Goal: Task Accomplishment & Management: Manage account settings

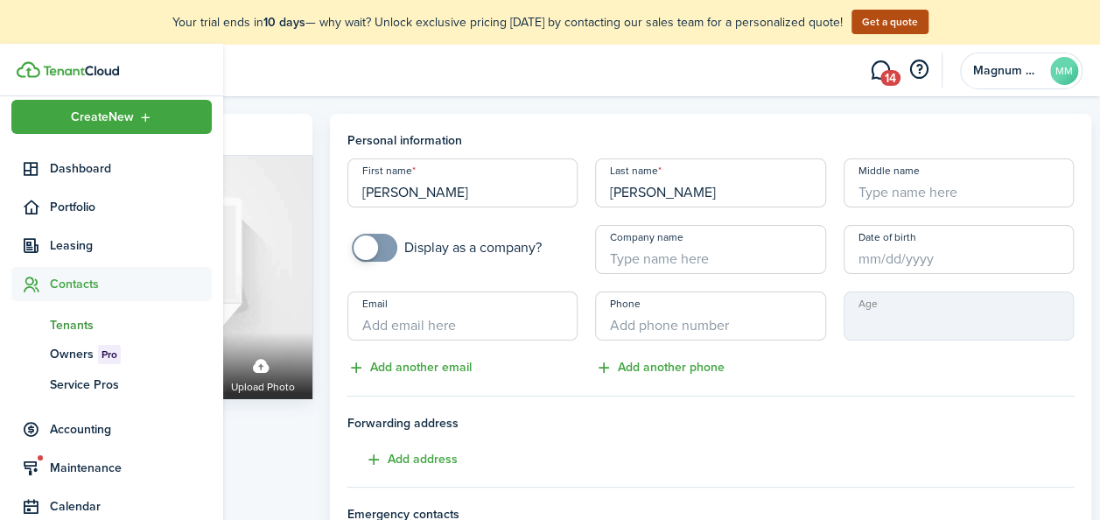
click at [65, 321] on span "Tenants" at bounding box center [131, 325] width 162 height 18
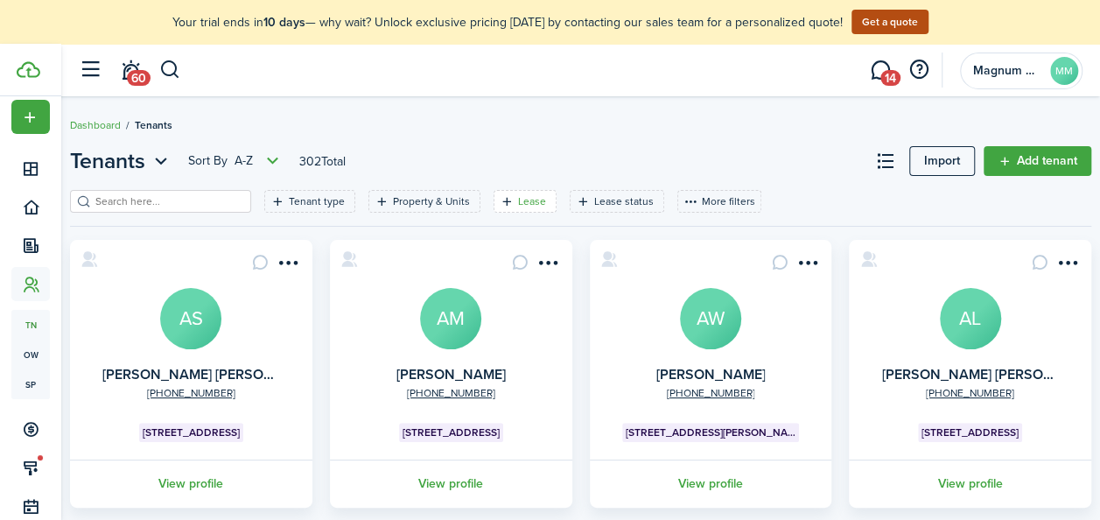
click at [518, 201] on filter-tag-label "Lease" at bounding box center [532, 201] width 28 height 16
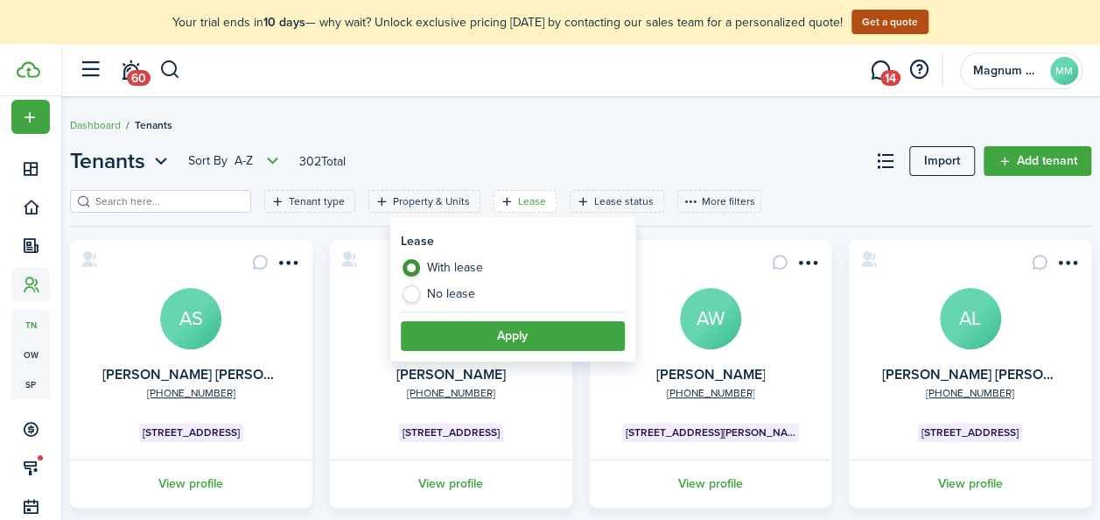
click at [477, 291] on label "No lease" at bounding box center [513, 293] width 224 height 17
radio input "false"
radio input "true"
click at [528, 338] on button "Apply" at bounding box center [513, 336] width 224 height 30
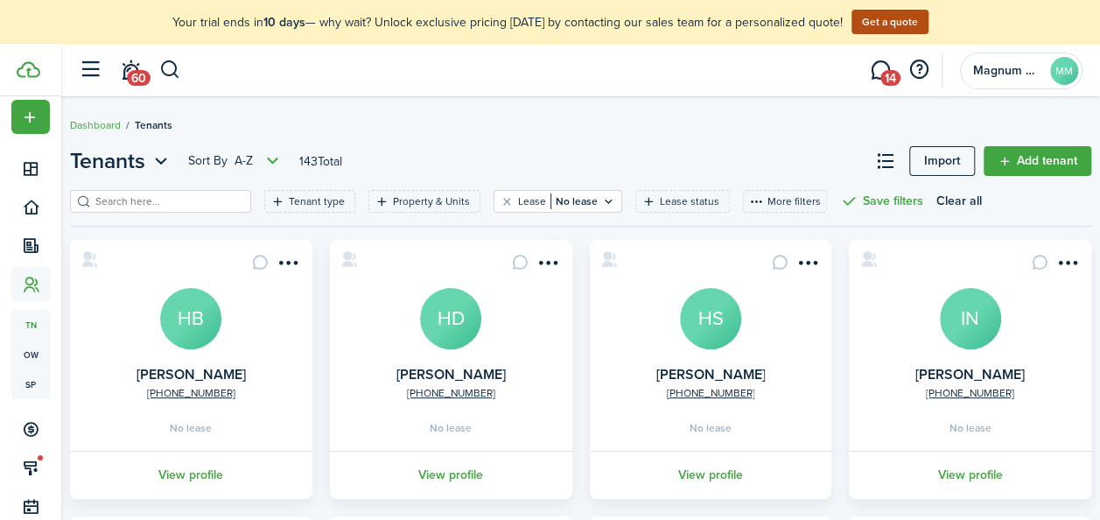
click at [989, 41] on header-banner "Your trial ends [DATE] — why wait? Unlock exclusive pricing [DATE] by contactin…" at bounding box center [550, 22] width 1100 height 44
